Goal: Information Seeking & Learning: Learn about a topic

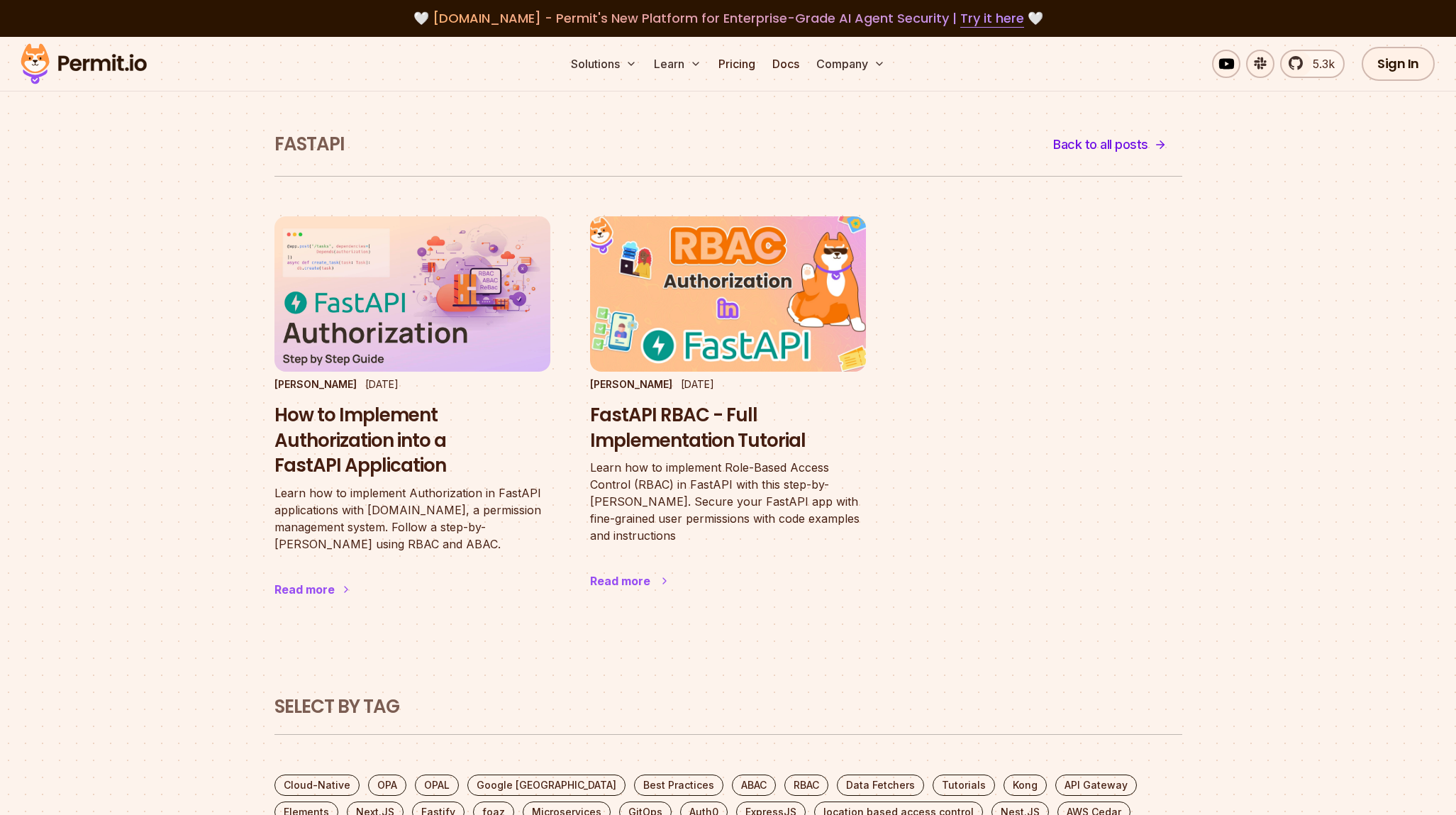
click at [657, 421] on h3 "FastAPI RBAC - Full Implementation Tutorial" at bounding box center [727, 428] width 276 height 51
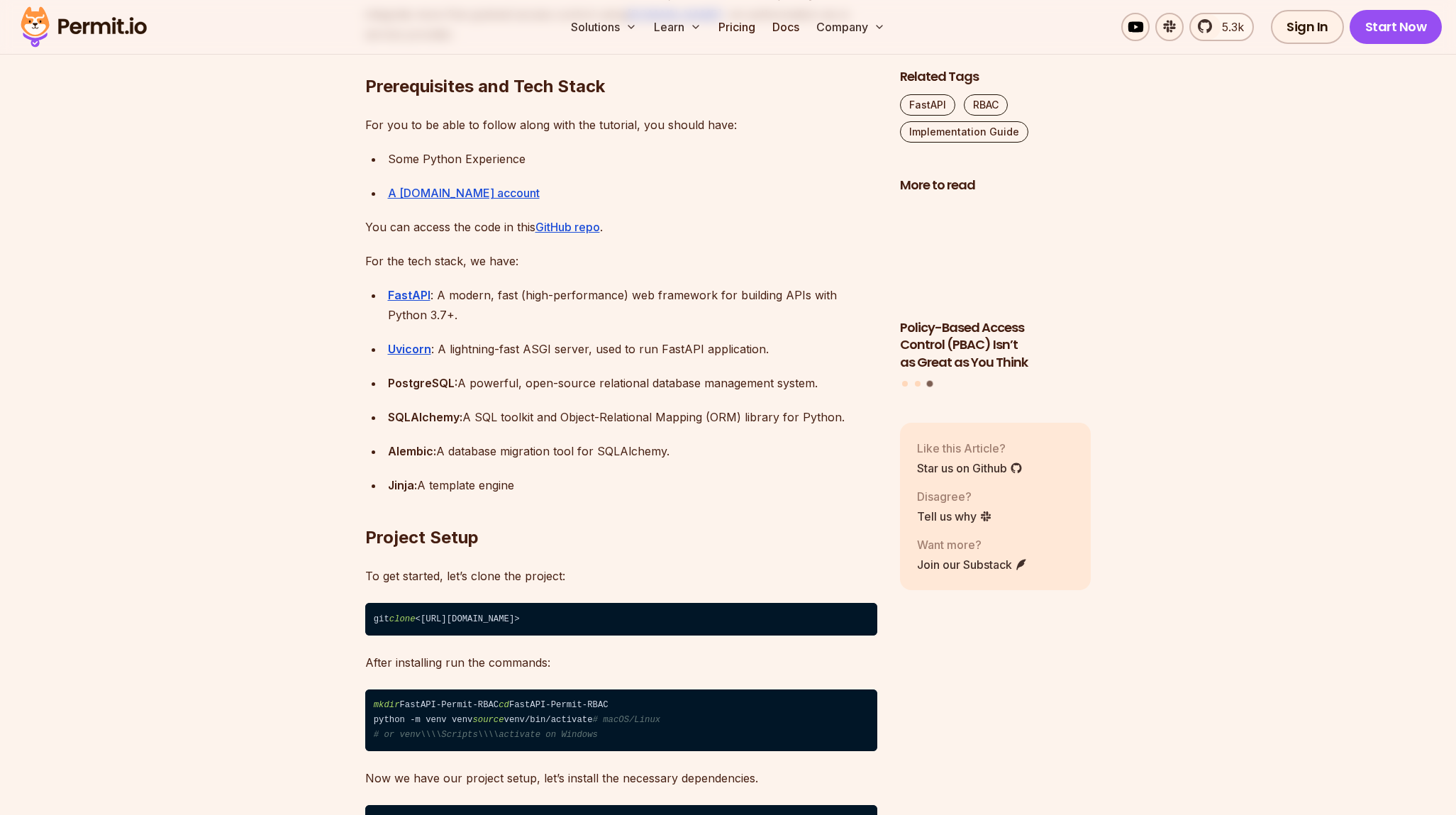
scroll to position [1322, 0]
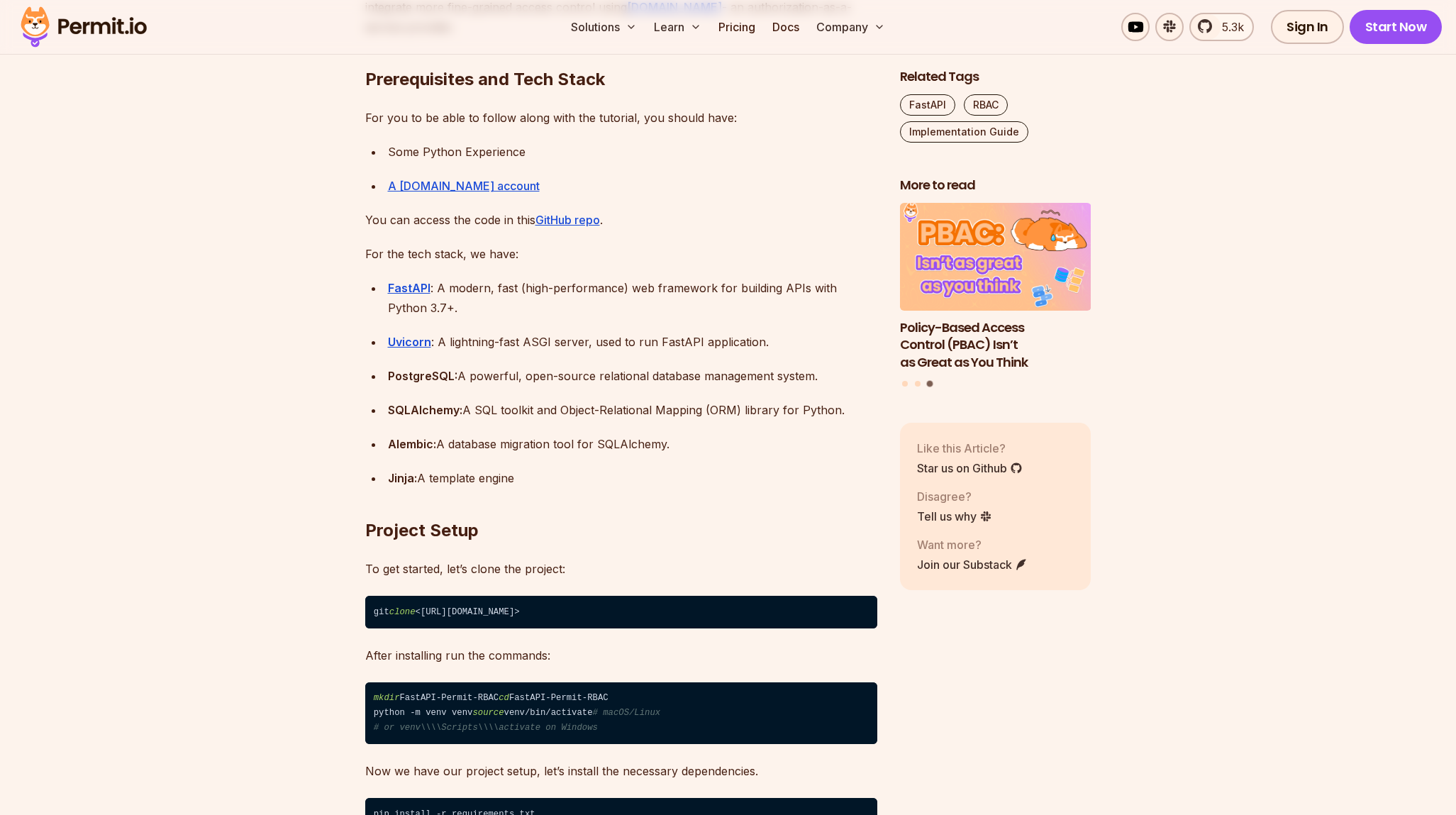
click at [414, 437] on strong "Alembic:" at bounding box center [411, 444] width 48 height 14
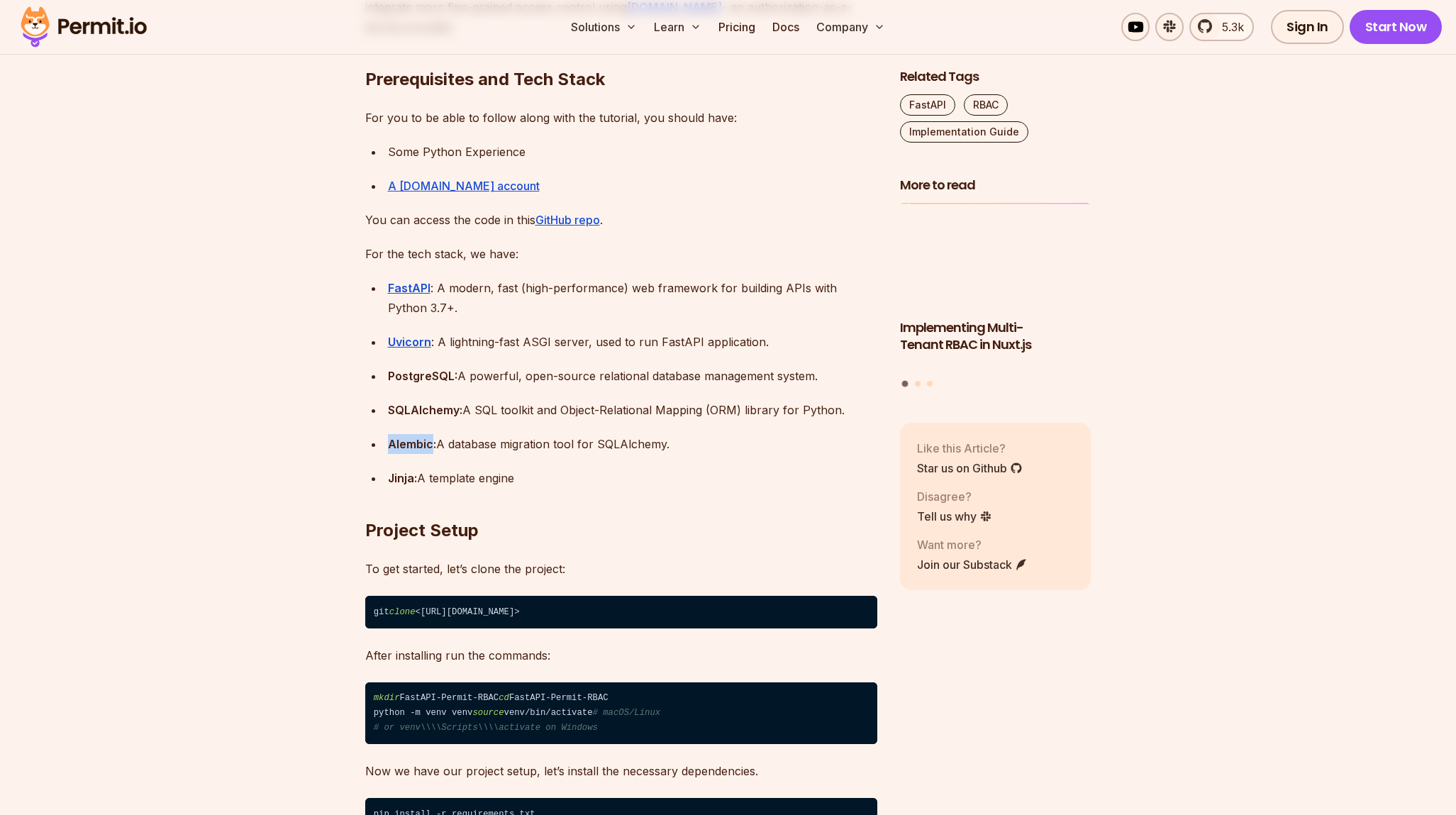
copy strong "Alembic"
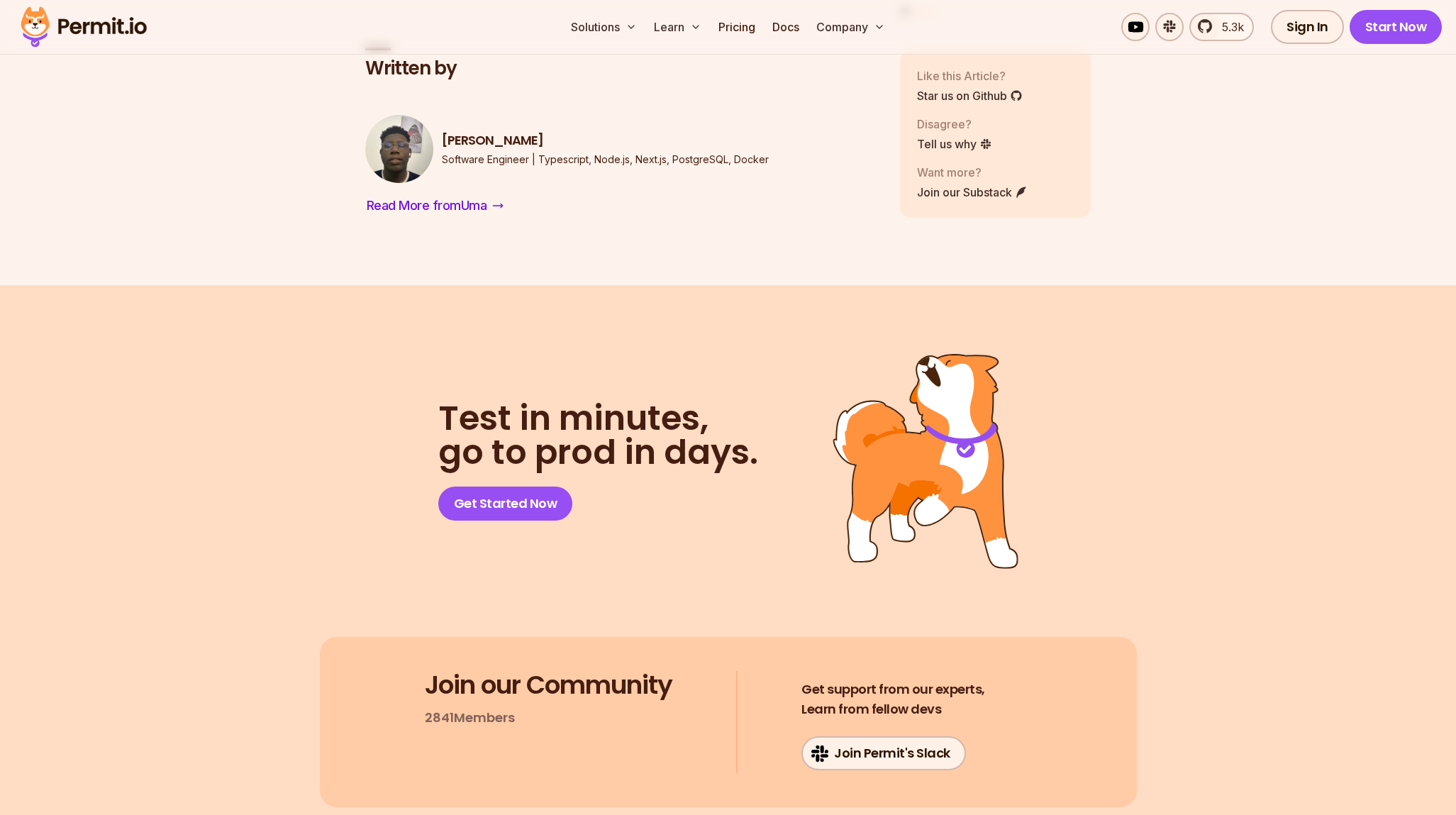
scroll to position [10147, 0]
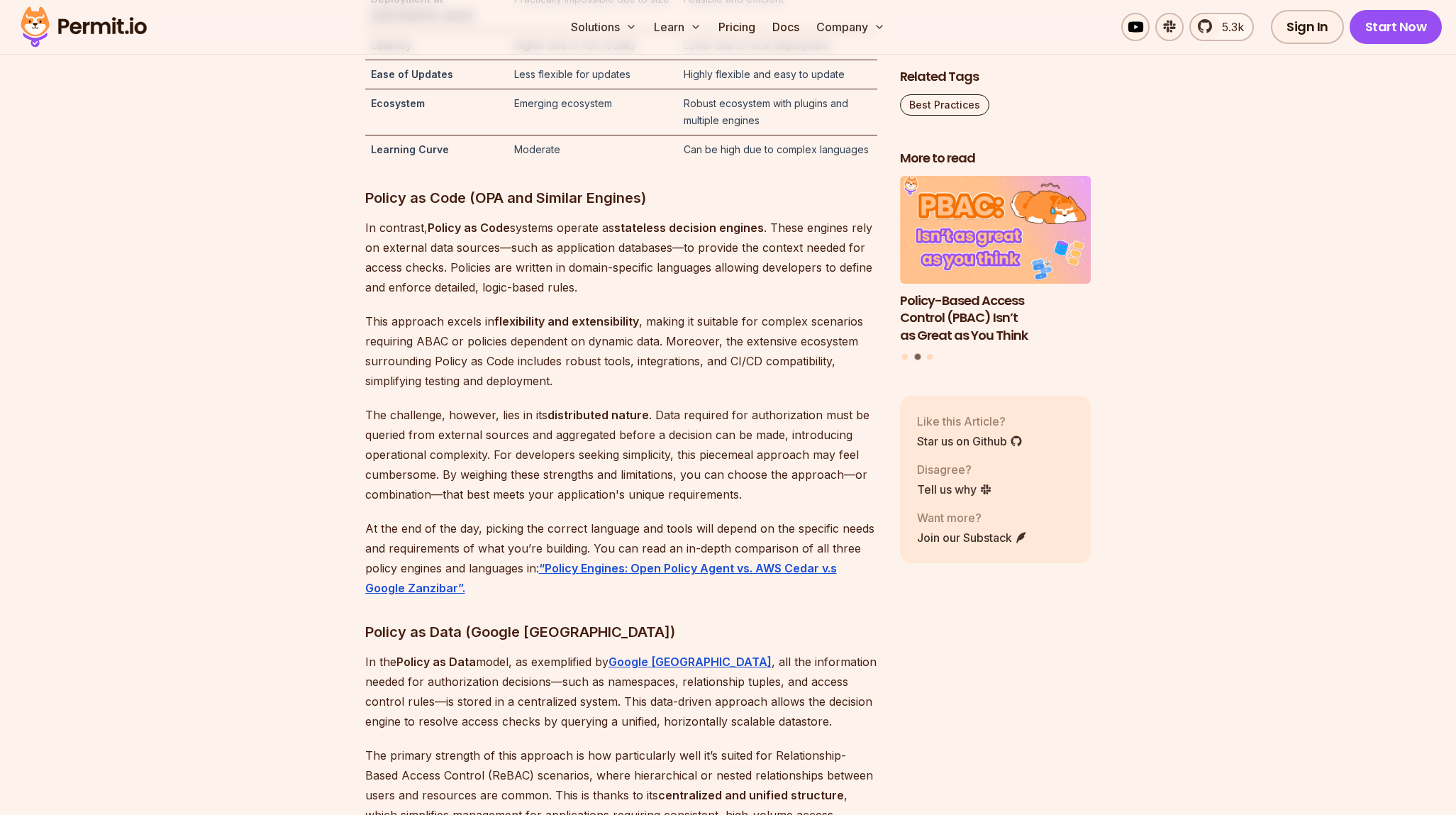
scroll to position [5136, 0]
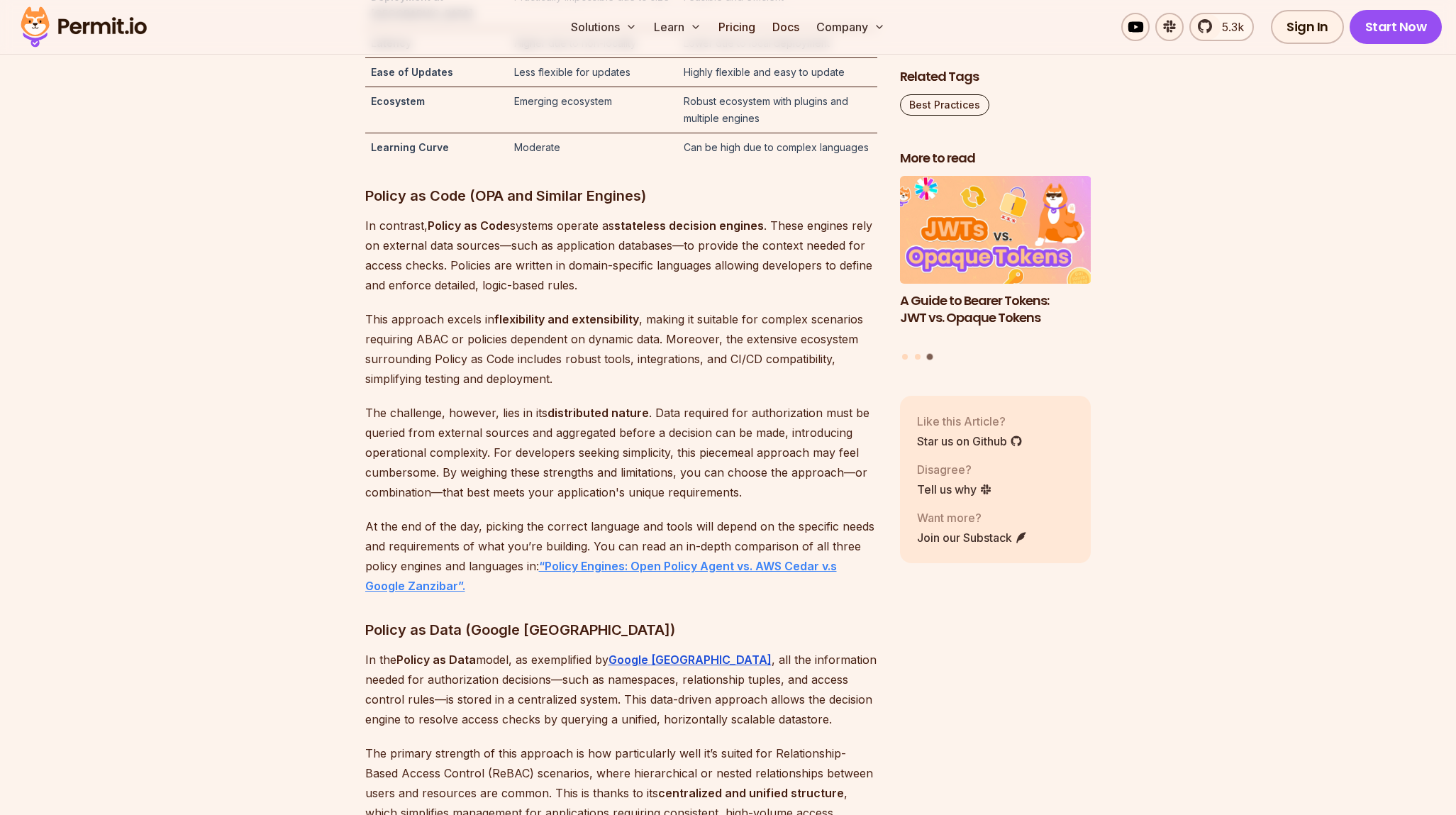
click at [715, 593] on strong "“Policy Engines: Open Policy Agent vs. AWS Cedar v.s Google Zanzibar”." at bounding box center [600, 576] width 471 height 34
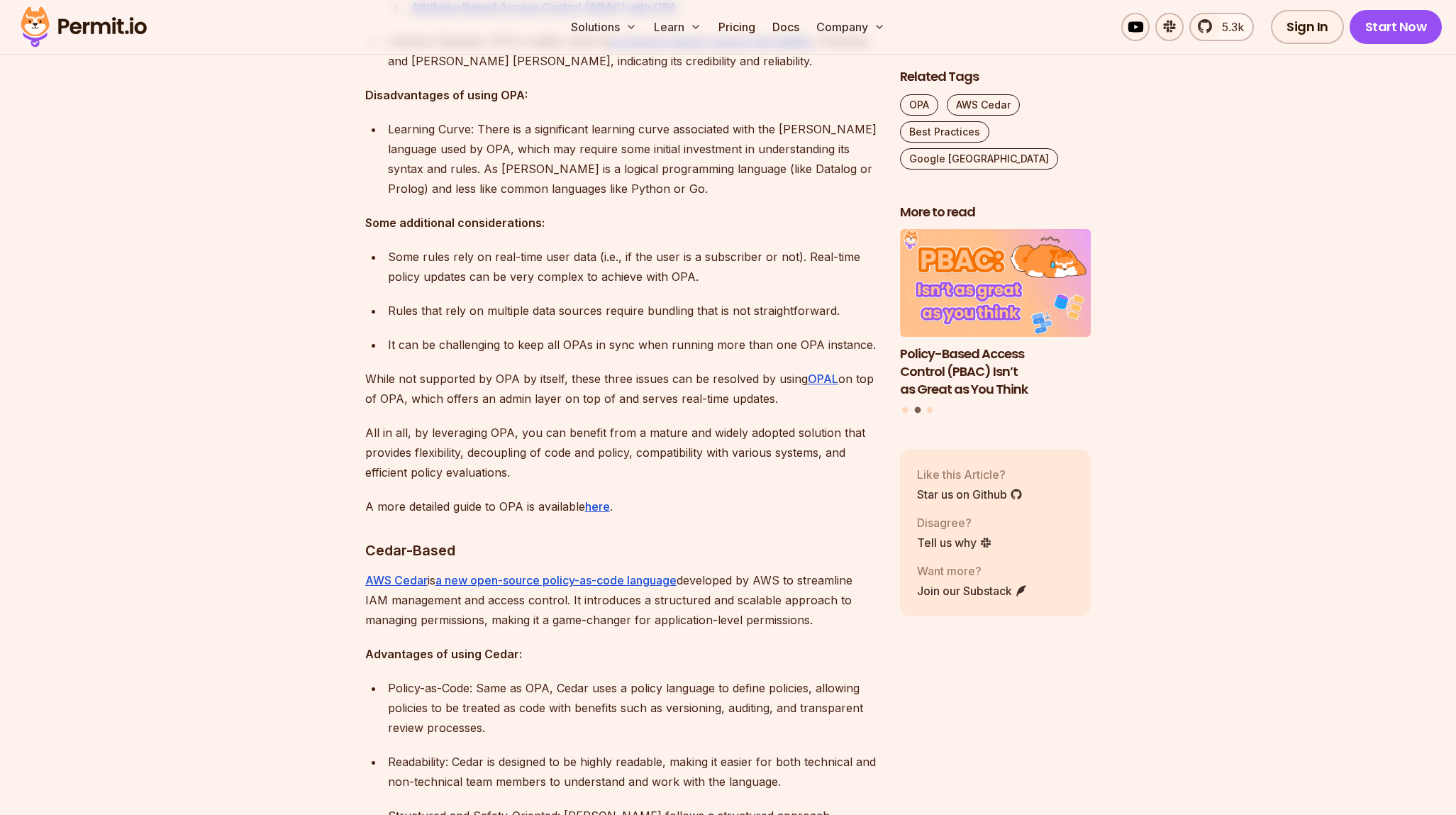
scroll to position [1497, 0]
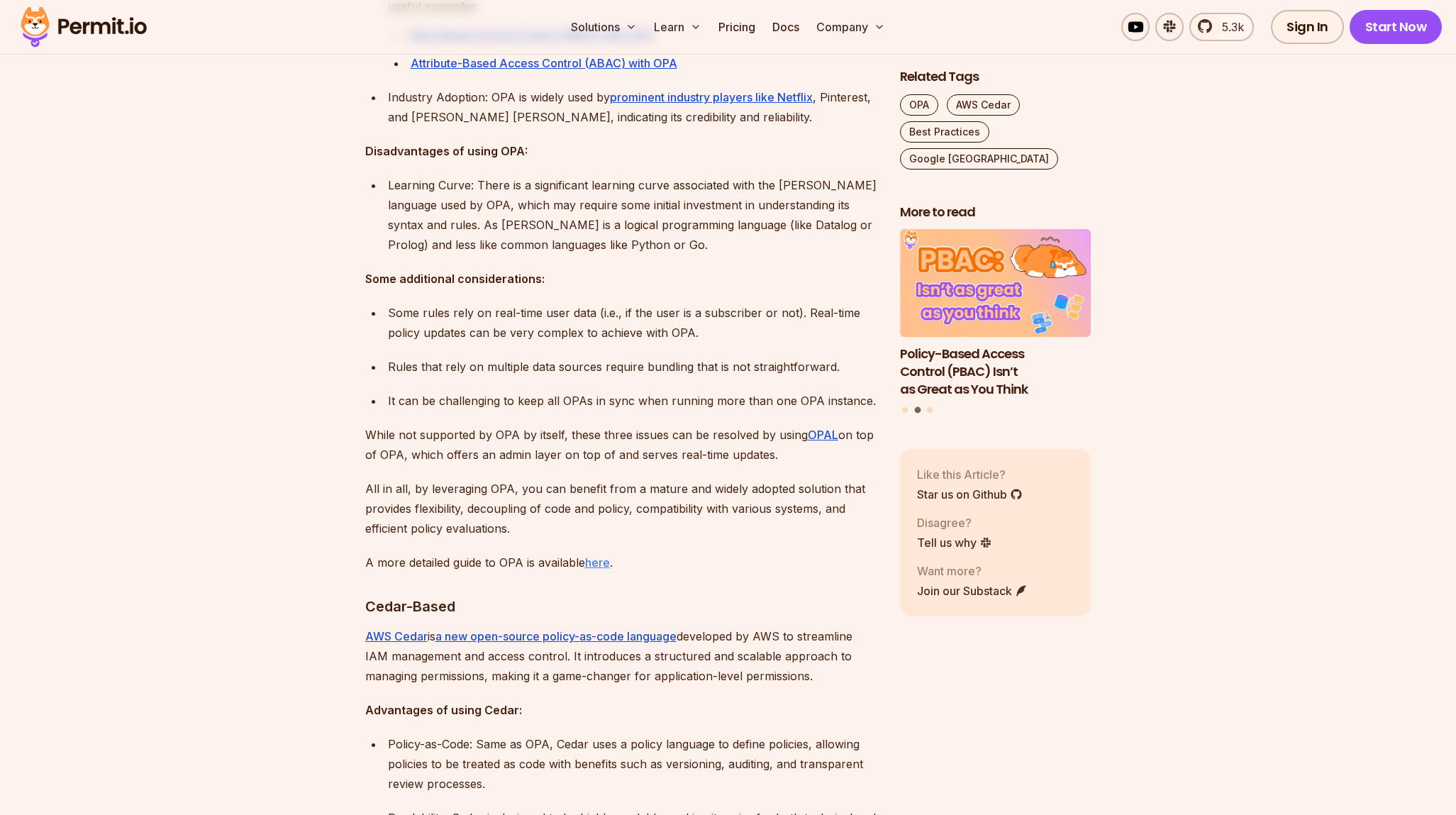
click at [592, 556] on u "here" at bounding box center [597, 562] width 24 height 14
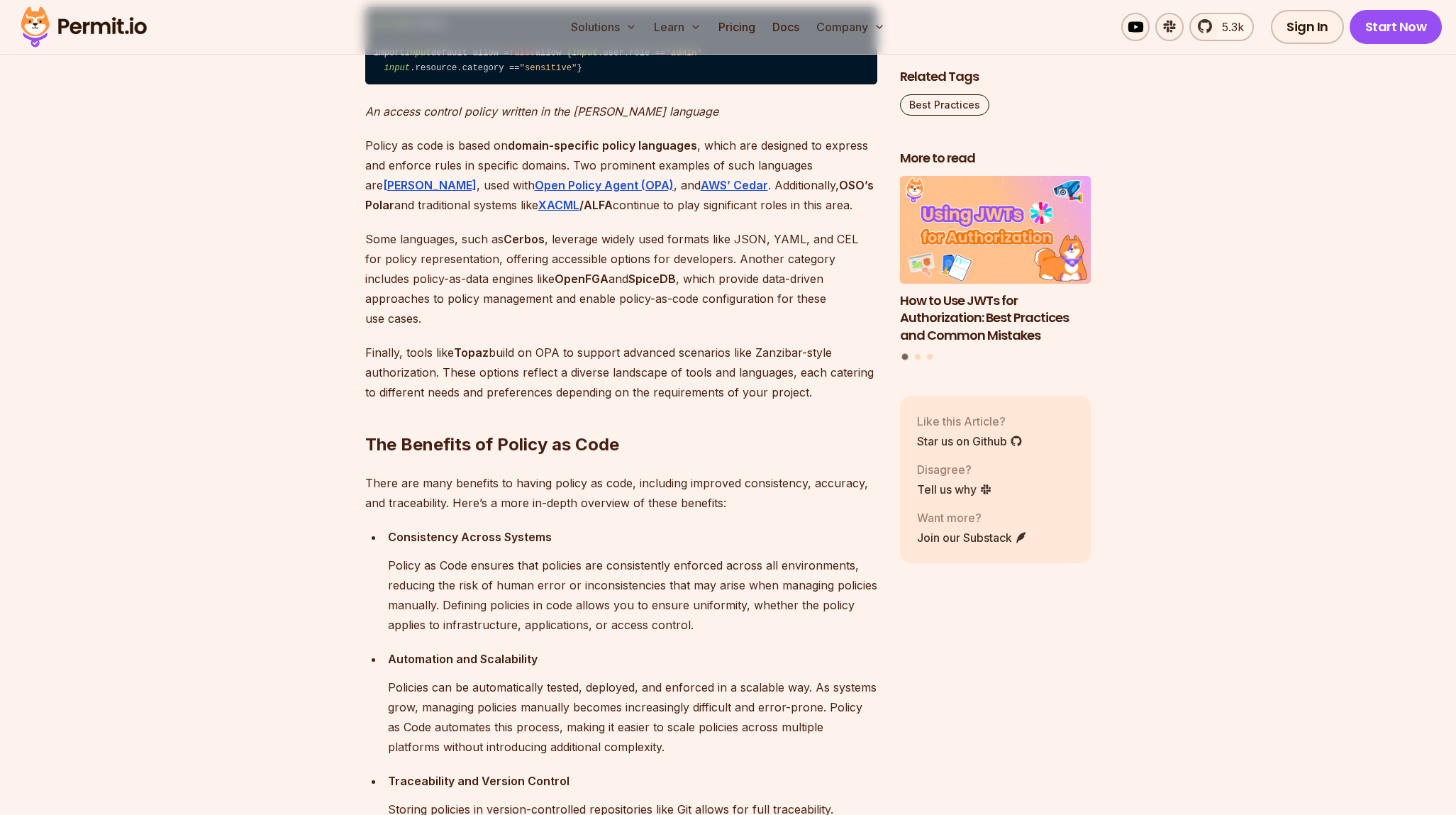
scroll to position [1409, 0]
